Goal: Task Accomplishment & Management: Manage account settings

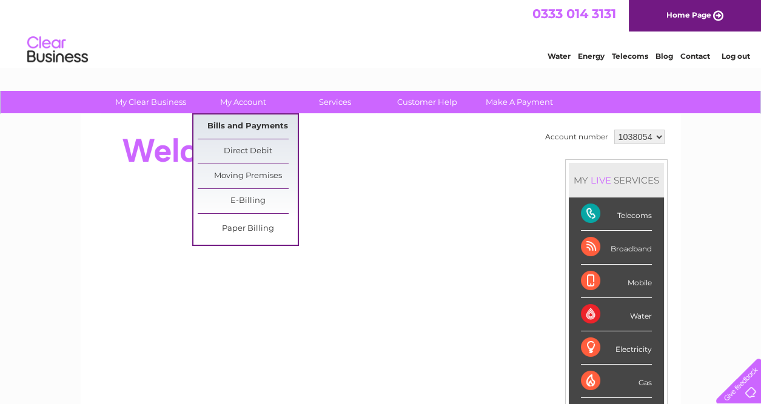
click at [257, 124] on link "Bills and Payments" at bounding box center [248, 127] width 100 height 24
click at [259, 124] on link "Bills and Payments" at bounding box center [248, 127] width 100 height 24
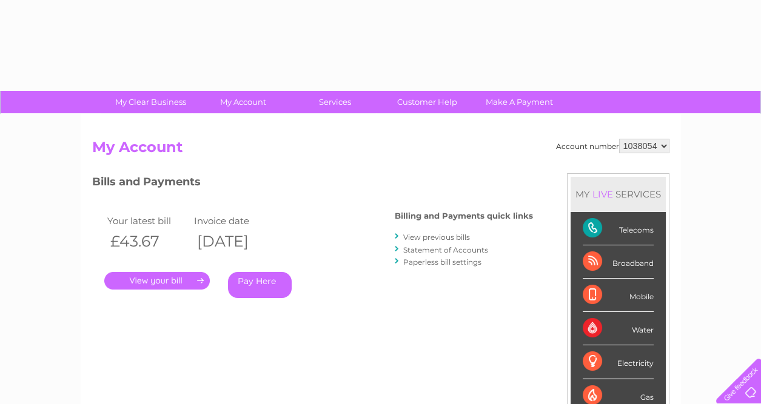
click at [170, 281] on link "." at bounding box center [156, 281] width 105 height 18
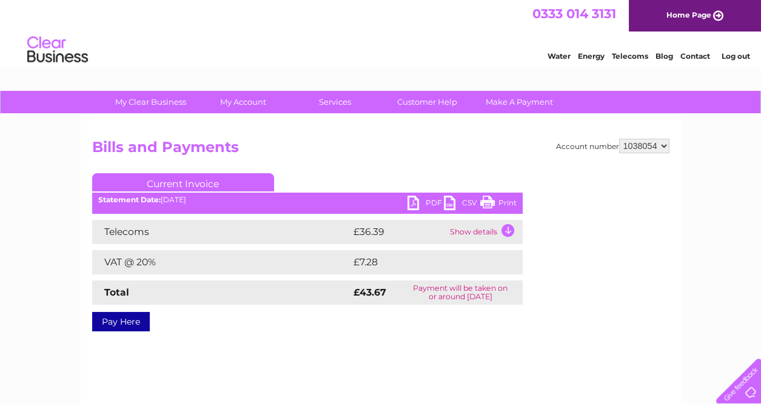
click at [413, 207] on link "PDF" at bounding box center [425, 205] width 36 height 18
click at [622, 155] on h2 "Bills and Payments" at bounding box center [380, 150] width 577 height 23
click at [636, 152] on select "1038054 1038060" at bounding box center [644, 146] width 50 height 15
select select "1038060"
click at [619, 139] on select "1038054 1038060" at bounding box center [644, 146] width 50 height 15
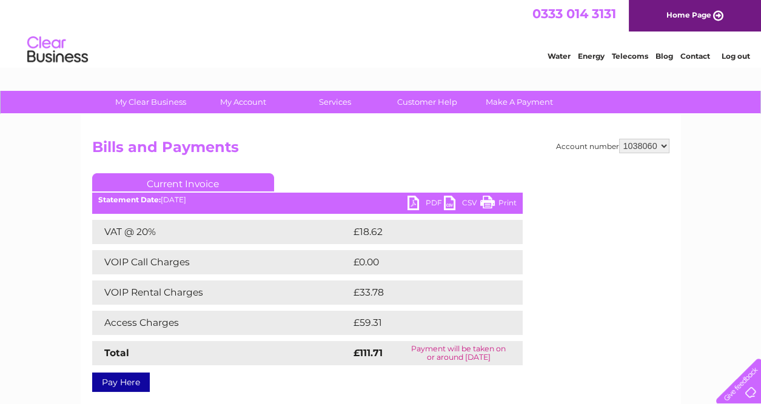
click at [419, 202] on link "PDF" at bounding box center [425, 205] width 36 height 18
